Goal: Information Seeking & Learning: Check status

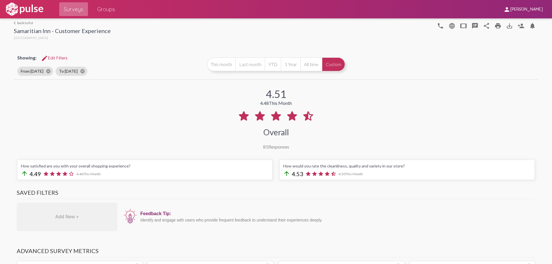
click at [74, 4] on span "Surveys" at bounding box center [74, 9] width 20 height 10
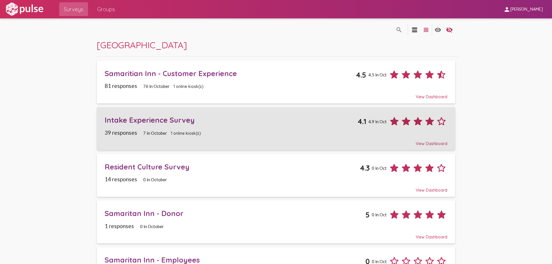
click at [435, 143] on div "View Dashboard" at bounding box center [276, 141] width 342 height 10
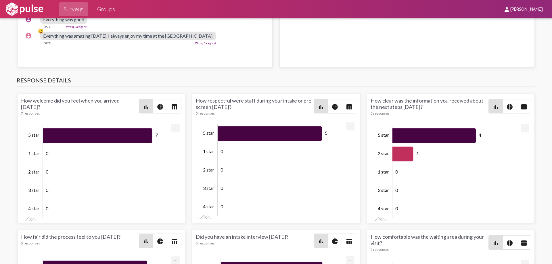
scroll to position [583, 0]
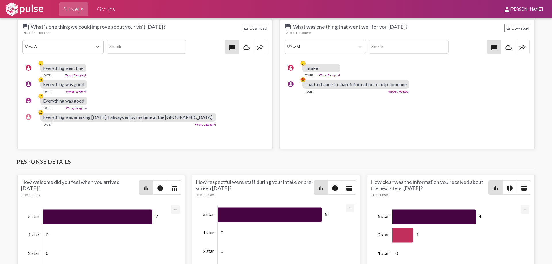
click at [72, 6] on span "Surveys" at bounding box center [74, 9] width 20 height 10
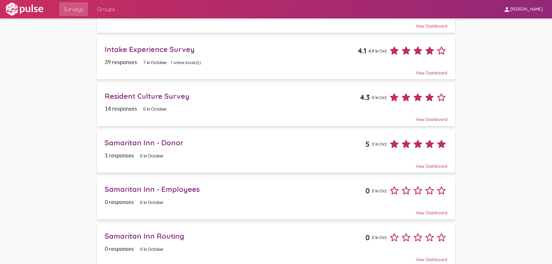
scroll to position [66, 0]
